Goal: Information Seeking & Learning: Compare options

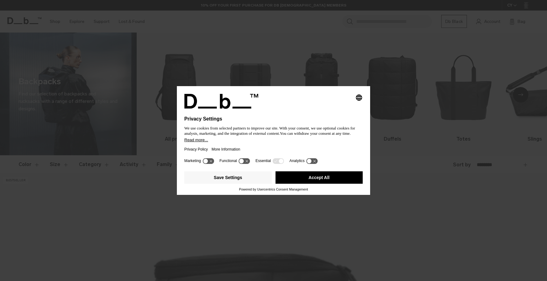
click at [287, 183] on button "Accept All" at bounding box center [320, 177] width 88 height 12
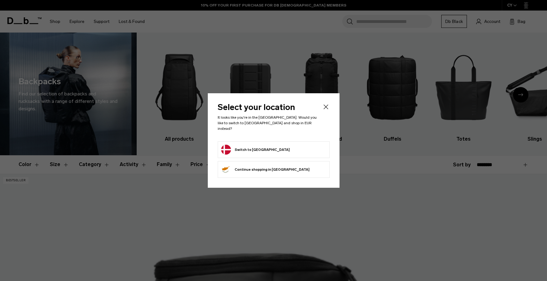
click at [325, 109] on icon "Close" at bounding box center [325, 106] width 7 height 7
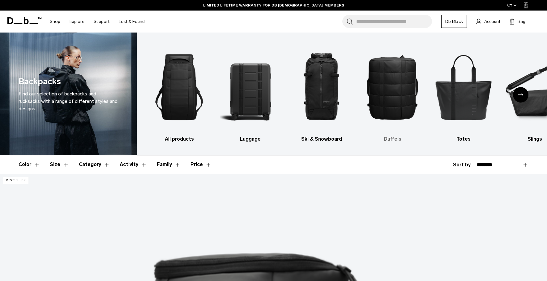
click at [398, 94] on img "4 / 10" at bounding box center [393, 87] width 60 height 90
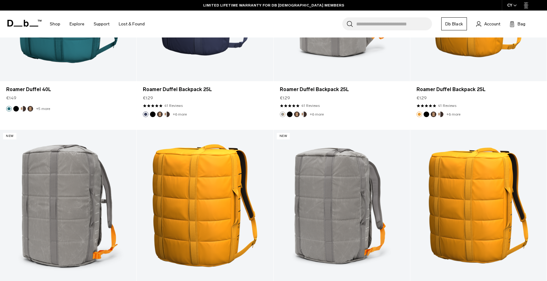
scroll to position [1480, 0]
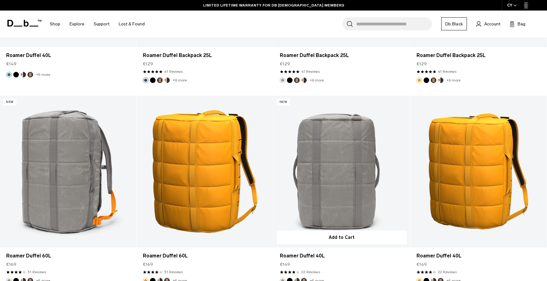
click at [340, 190] on link "Roamer Duffel 40L" at bounding box center [342, 172] width 136 height 152
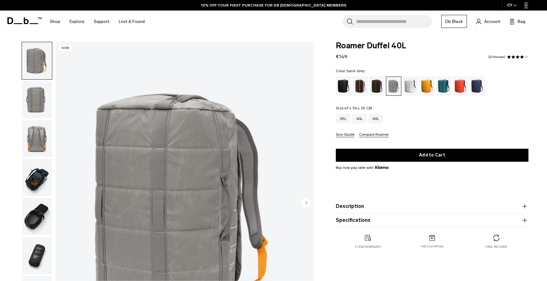
click at [30, 178] on img "button" at bounding box center [37, 177] width 30 height 37
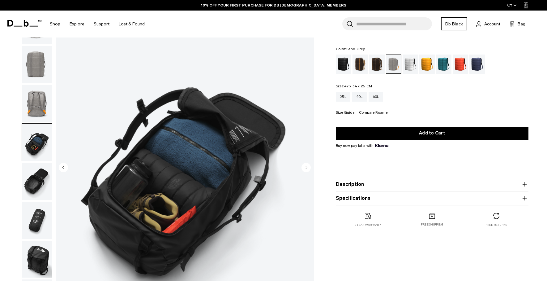
scroll to position [38, 0]
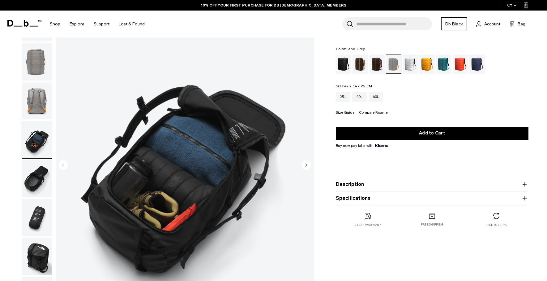
click at [33, 211] on img "button" at bounding box center [37, 217] width 30 height 37
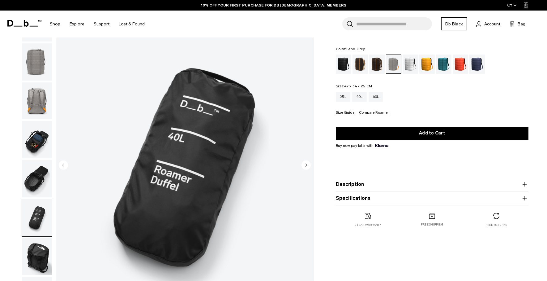
click at [41, 171] on img "button" at bounding box center [37, 178] width 30 height 37
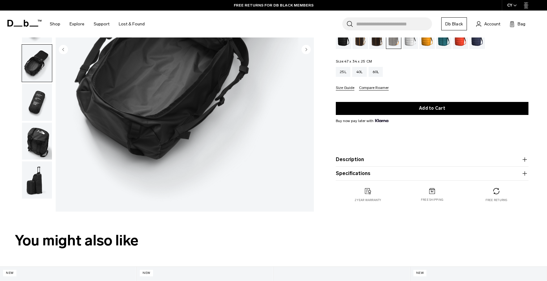
scroll to position [152, 0]
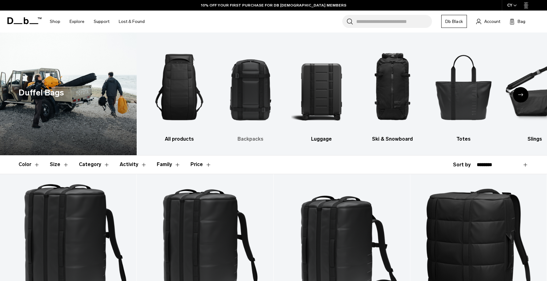
click at [249, 91] on img "2 / 10" at bounding box center [250, 87] width 60 height 90
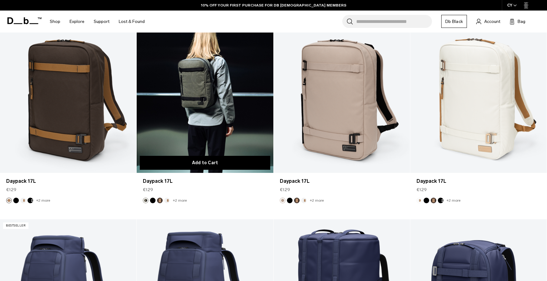
scroll to position [1553, 0]
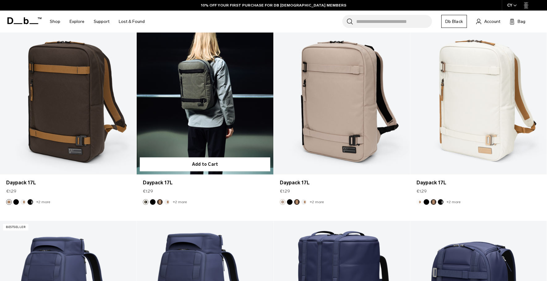
click at [176, 110] on link "Daypack 17L" at bounding box center [205, 99] width 136 height 152
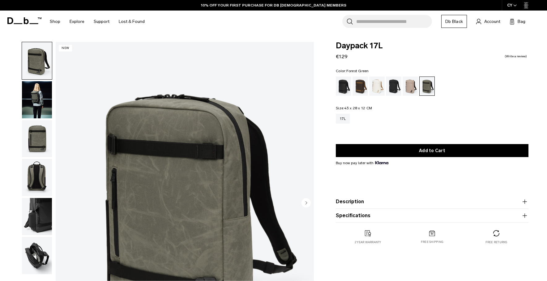
click at [37, 101] on img "button" at bounding box center [37, 99] width 30 height 37
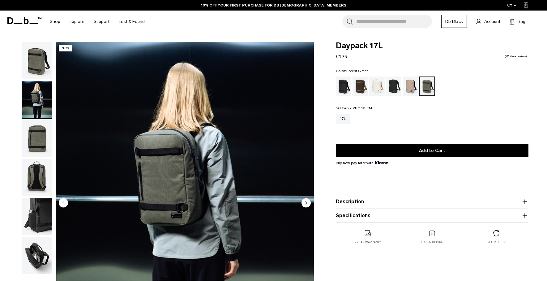
click at [38, 132] on img "button" at bounding box center [37, 138] width 30 height 37
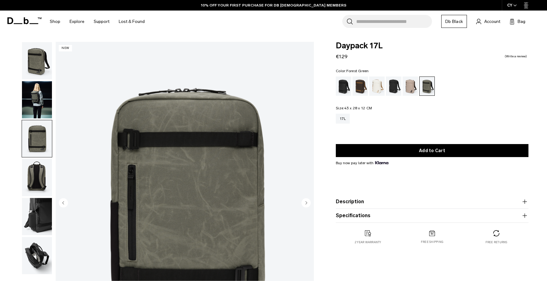
scroll to position [54, 0]
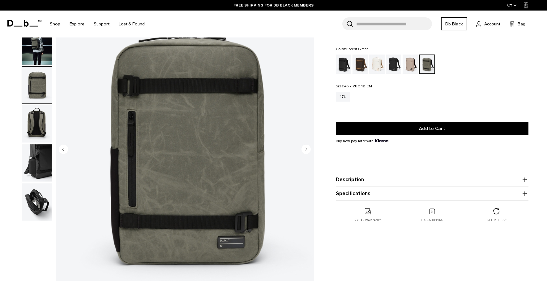
click at [39, 126] on img "button" at bounding box center [37, 123] width 30 height 37
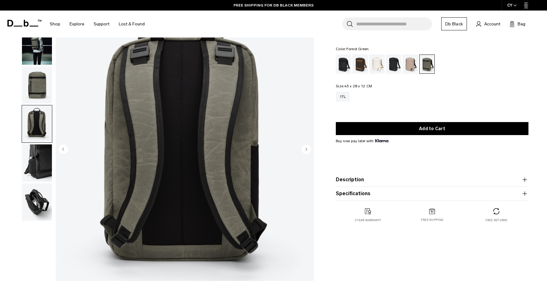
click at [36, 167] on img "button" at bounding box center [37, 162] width 30 height 37
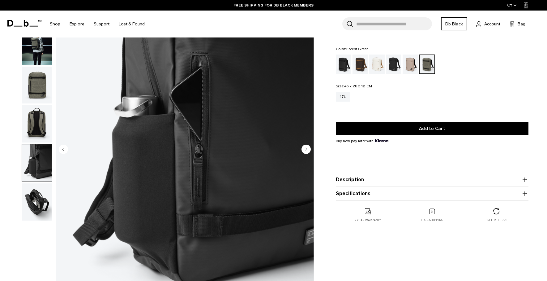
click at [33, 200] on img "button" at bounding box center [37, 201] width 30 height 37
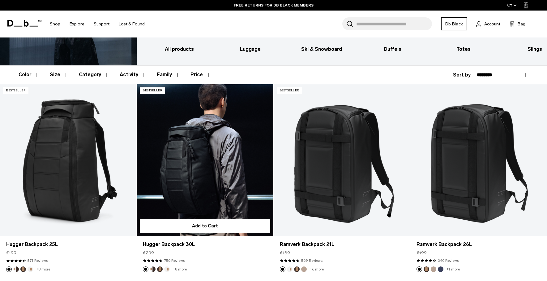
scroll to position [90, 0]
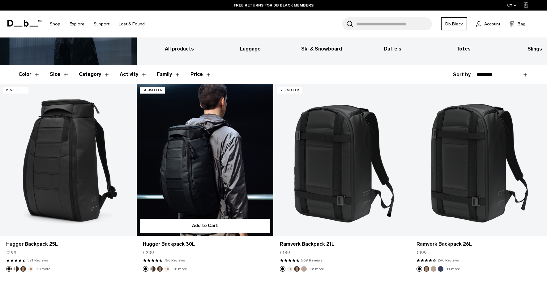
click at [186, 181] on link "Hugger Backpack 30L" at bounding box center [205, 160] width 136 height 152
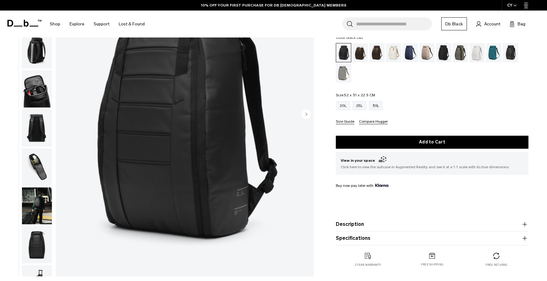
scroll to position [87, 0]
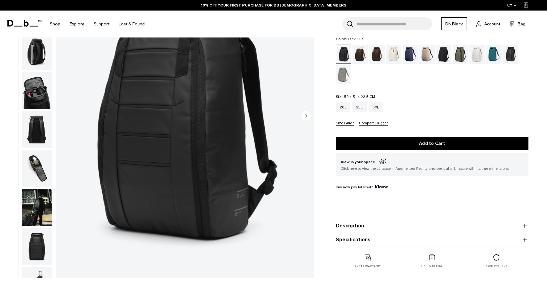
click at [36, 162] on img "button" at bounding box center [37, 168] width 30 height 37
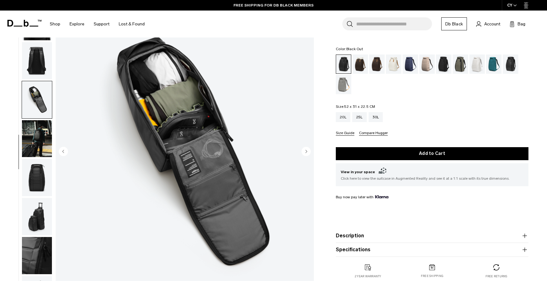
scroll to position [38, 0]
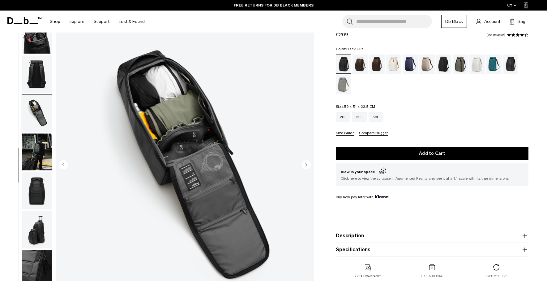
click at [37, 110] on img "button" at bounding box center [37, 112] width 30 height 37
click at [32, 155] on img "button" at bounding box center [37, 151] width 30 height 37
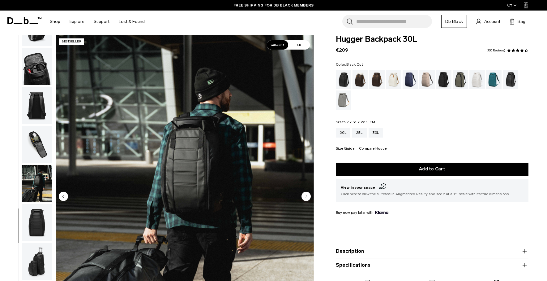
scroll to position [0, 0]
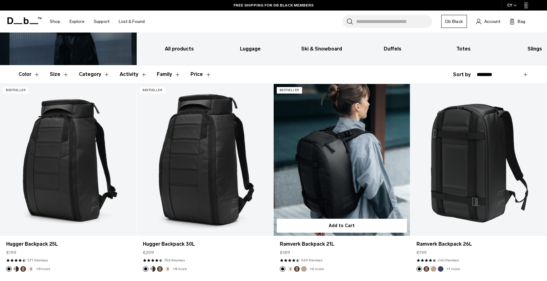
click at [333, 169] on link "Ramverk Backpack 21L" at bounding box center [342, 160] width 136 height 152
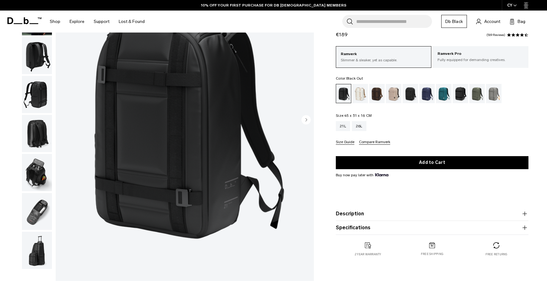
scroll to position [105, 0]
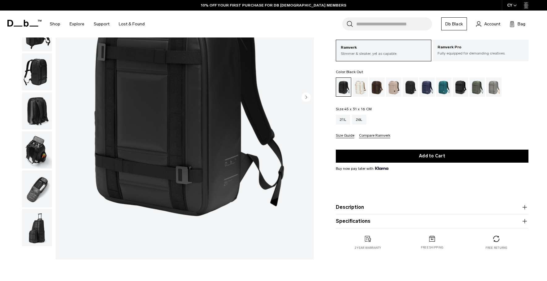
click at [37, 195] on img "button" at bounding box center [37, 188] width 30 height 37
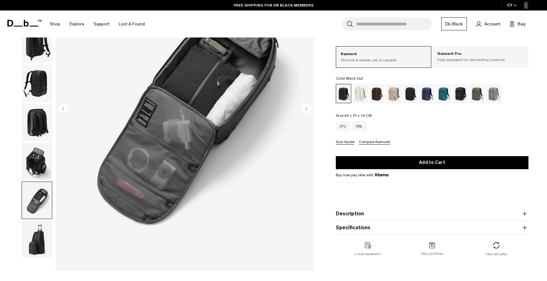
scroll to position [94, 0]
click at [39, 159] on img "button" at bounding box center [37, 160] width 30 height 37
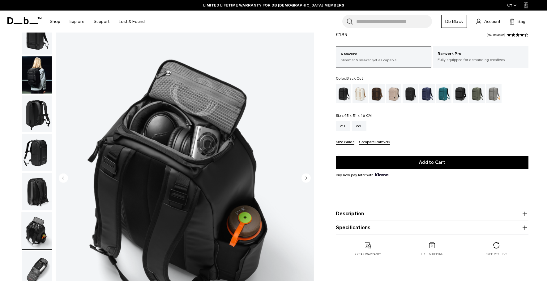
scroll to position [0, 0]
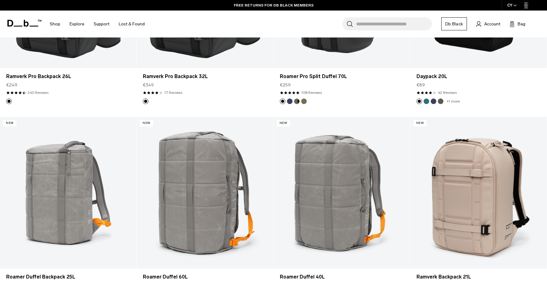
scroll to position [1092, 0]
